Goal: Find specific page/section: Find specific page/section

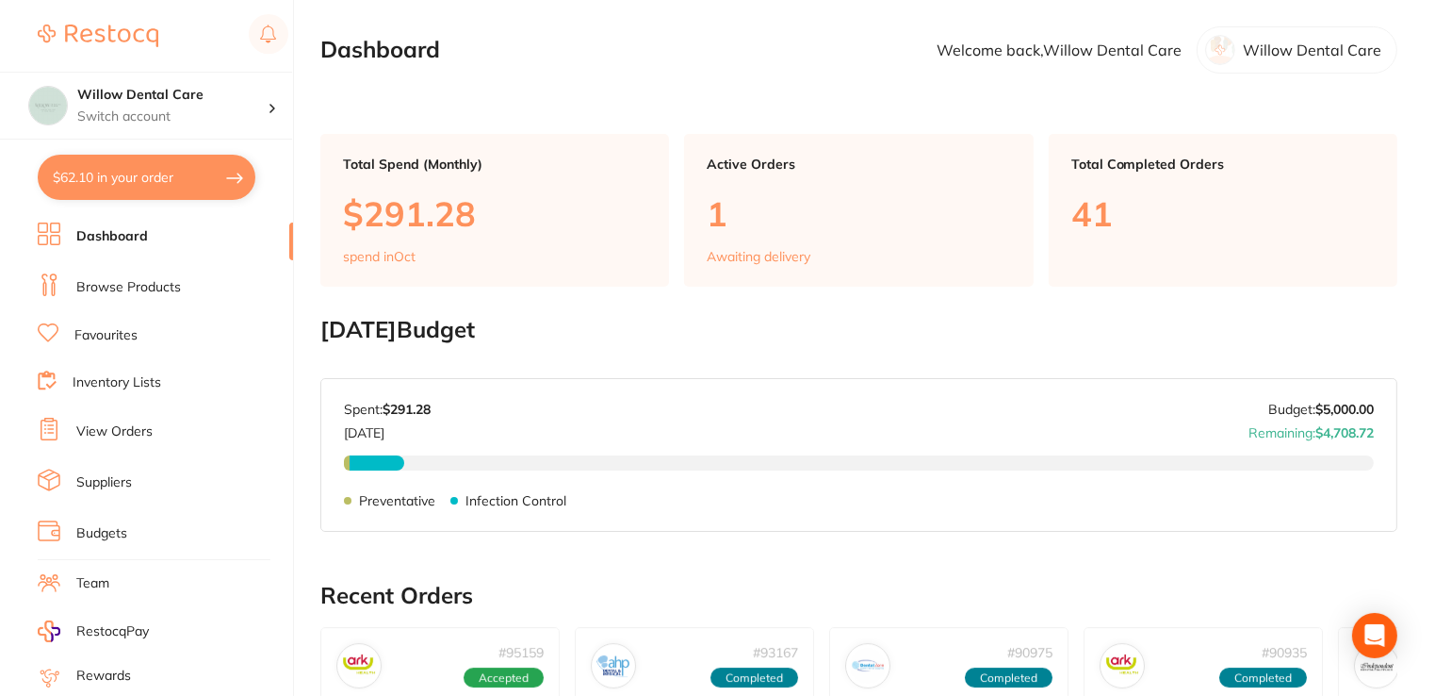
click at [139, 280] on link "Browse Products" at bounding box center [128, 287] width 105 height 19
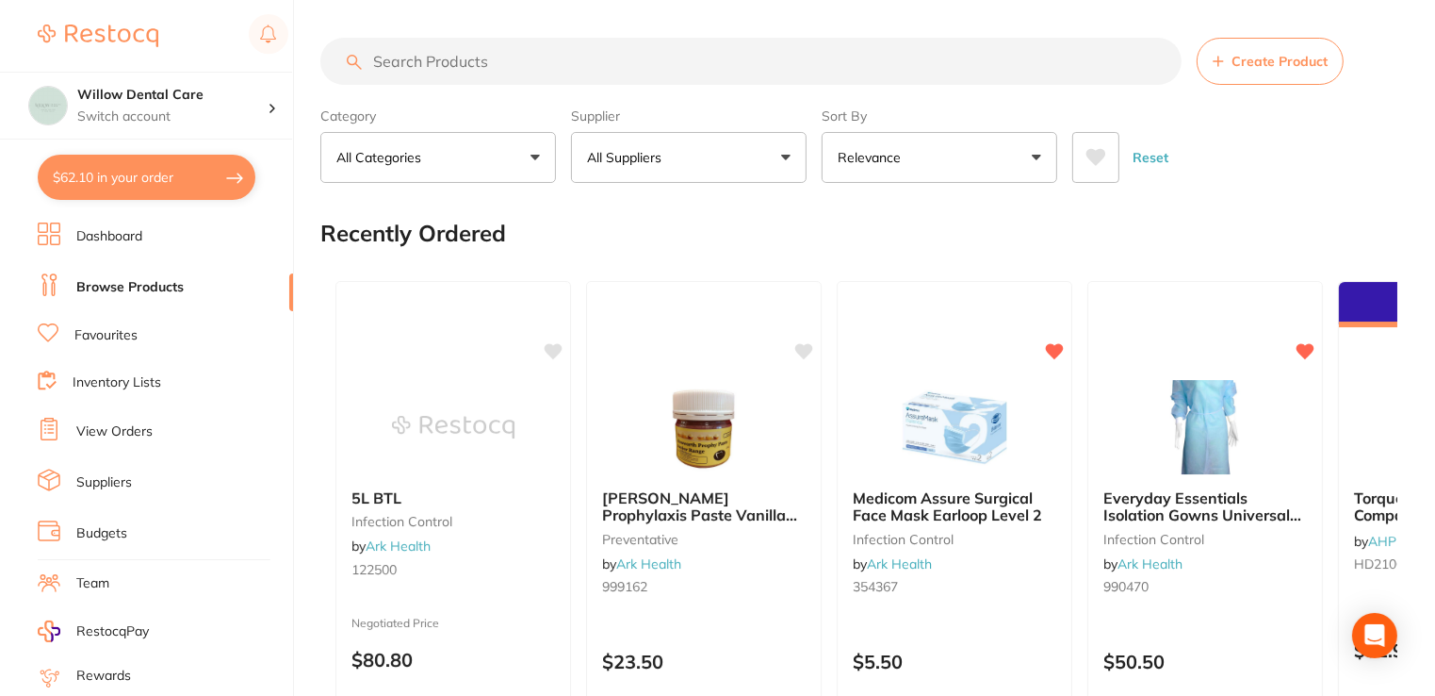
click at [490, 64] on input "search" at bounding box center [750, 61] width 861 height 47
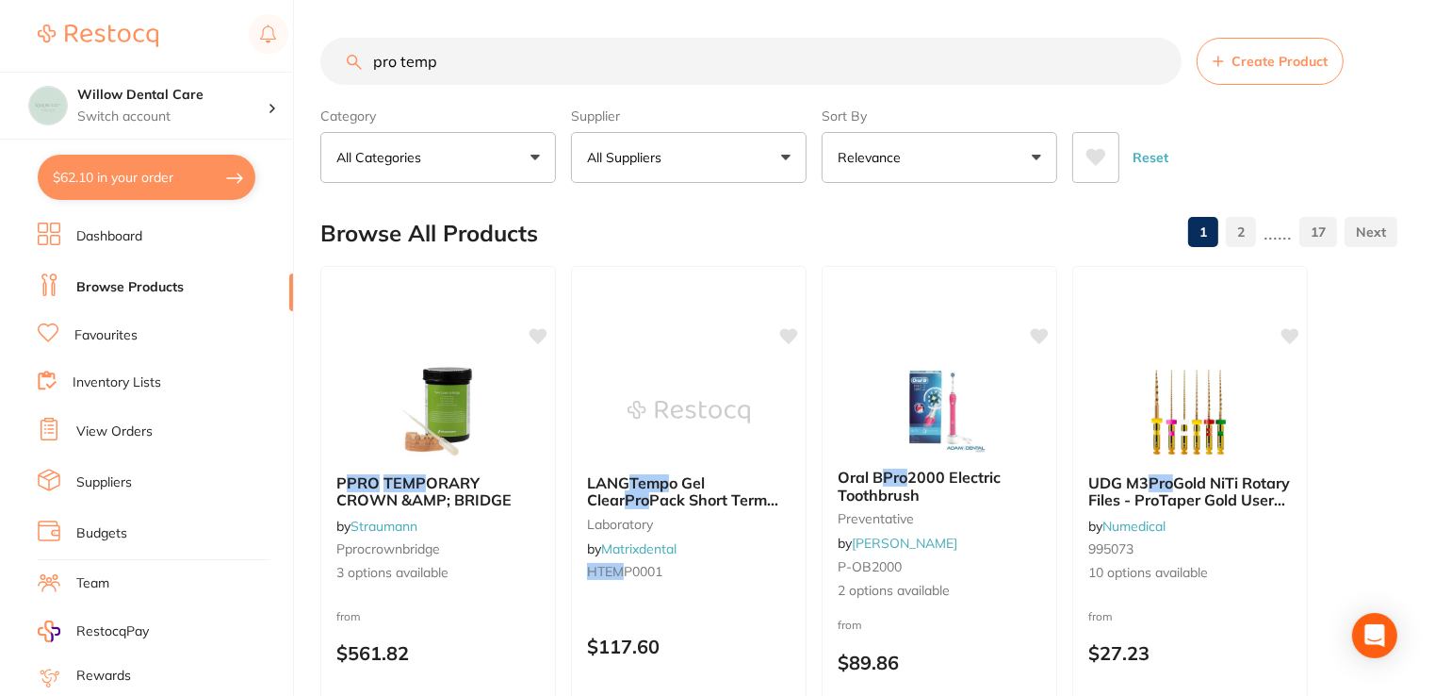
click at [401, 62] on input "pro temp" at bounding box center [750, 61] width 861 height 47
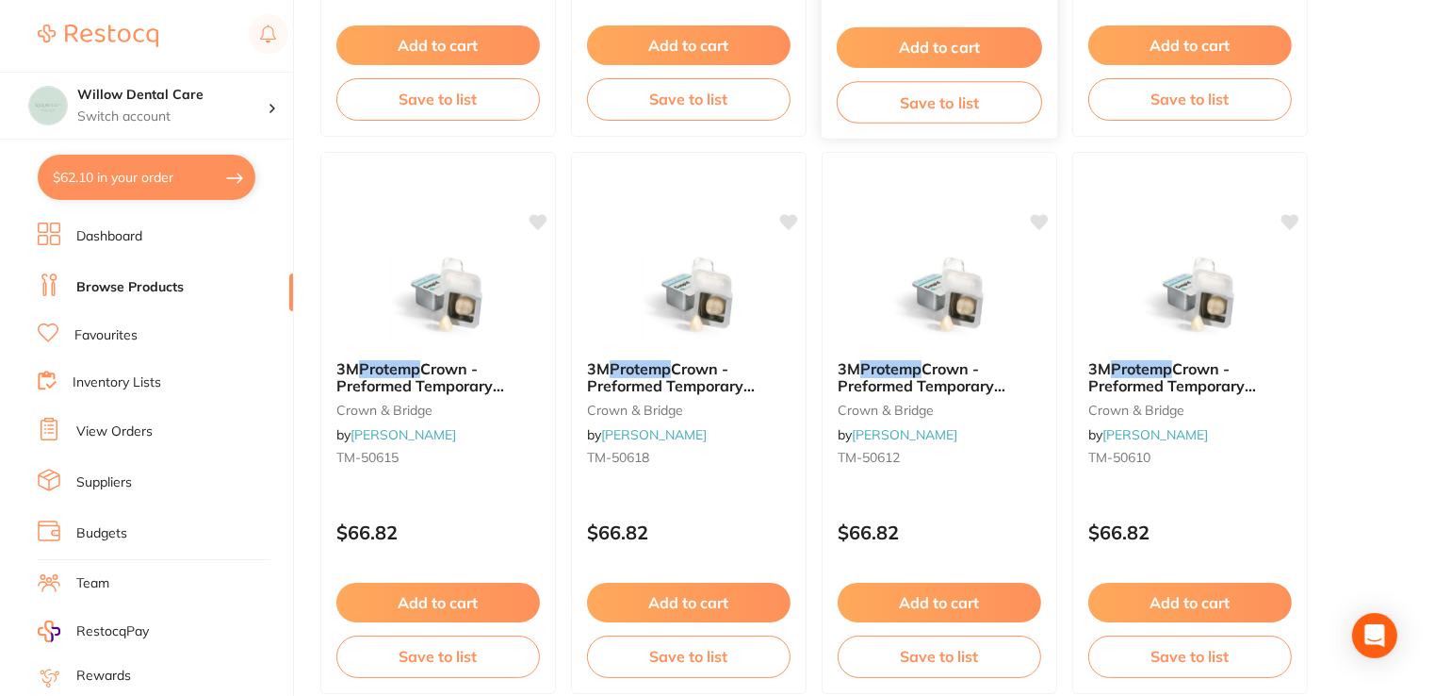
scroll to position [1225, 0]
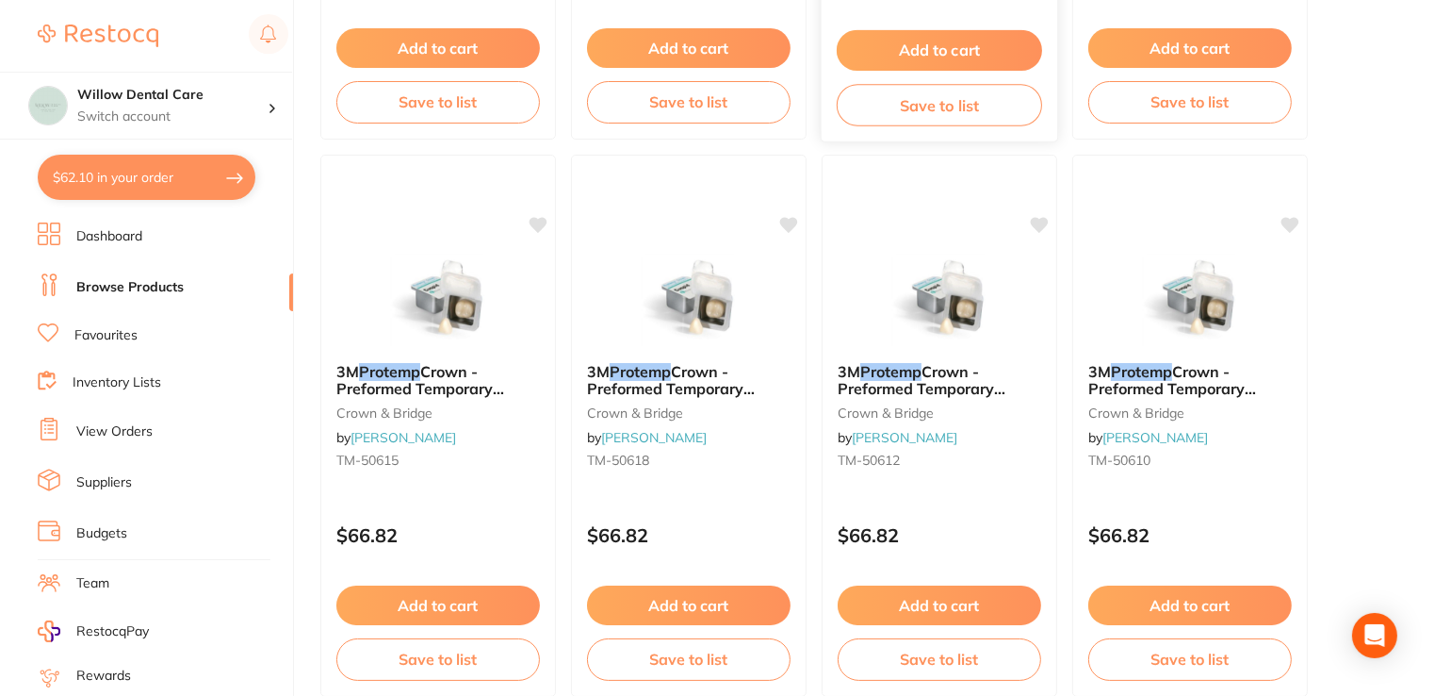
type input "protemp"
